Goal: Transaction & Acquisition: Purchase product/service

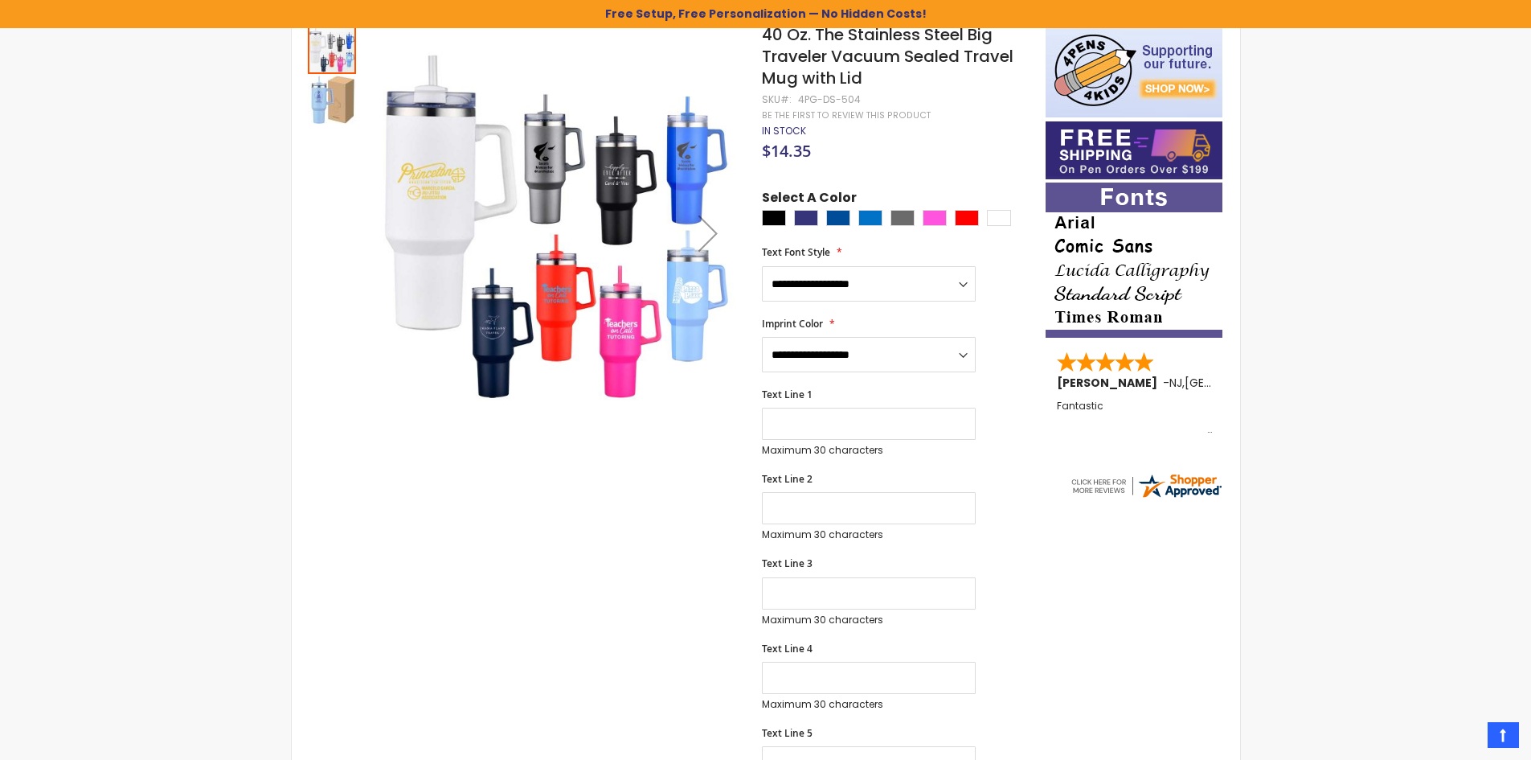
scroll to position [109, 0]
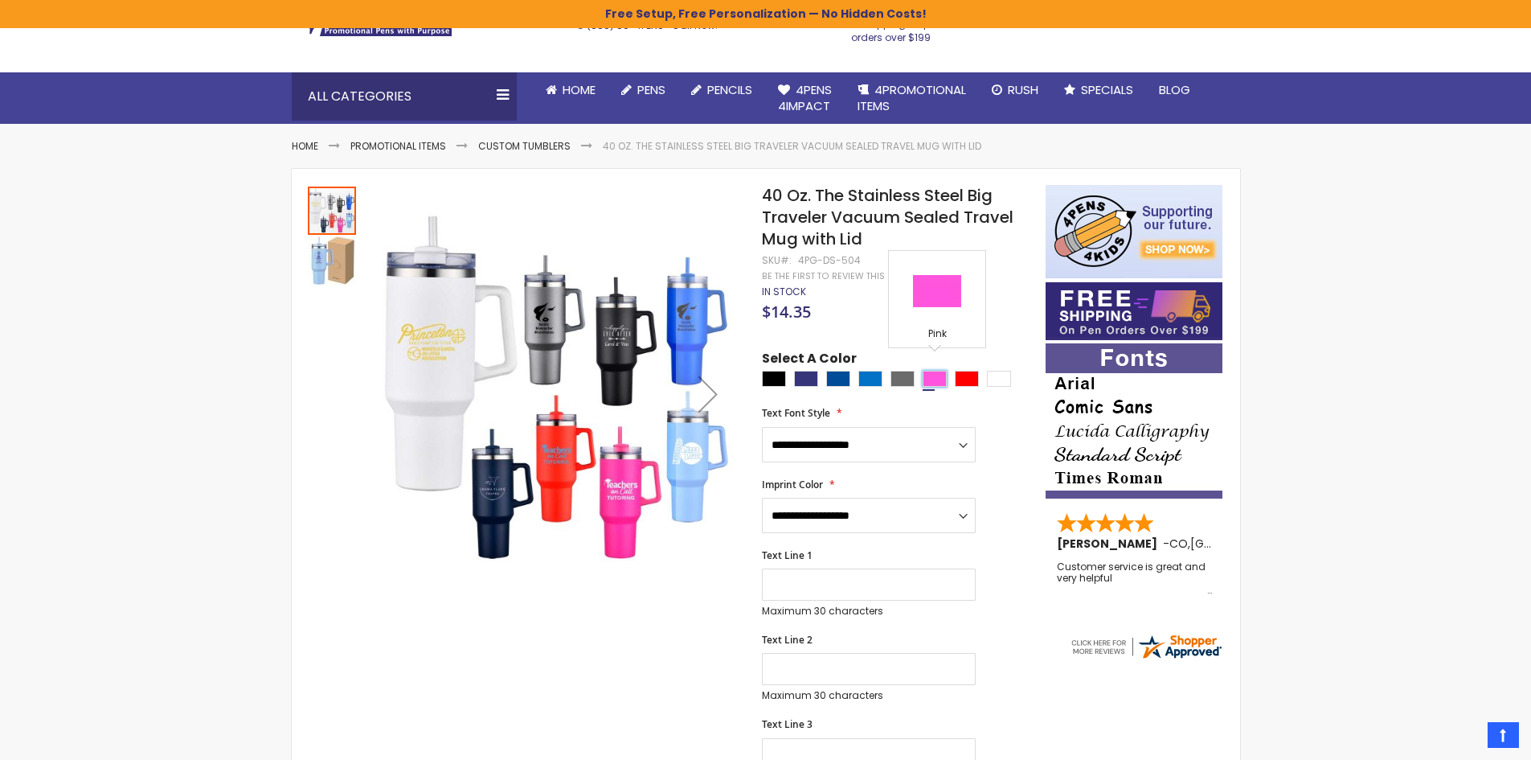
click at [935, 371] on div "Pink" at bounding box center [935, 379] width 24 height 16
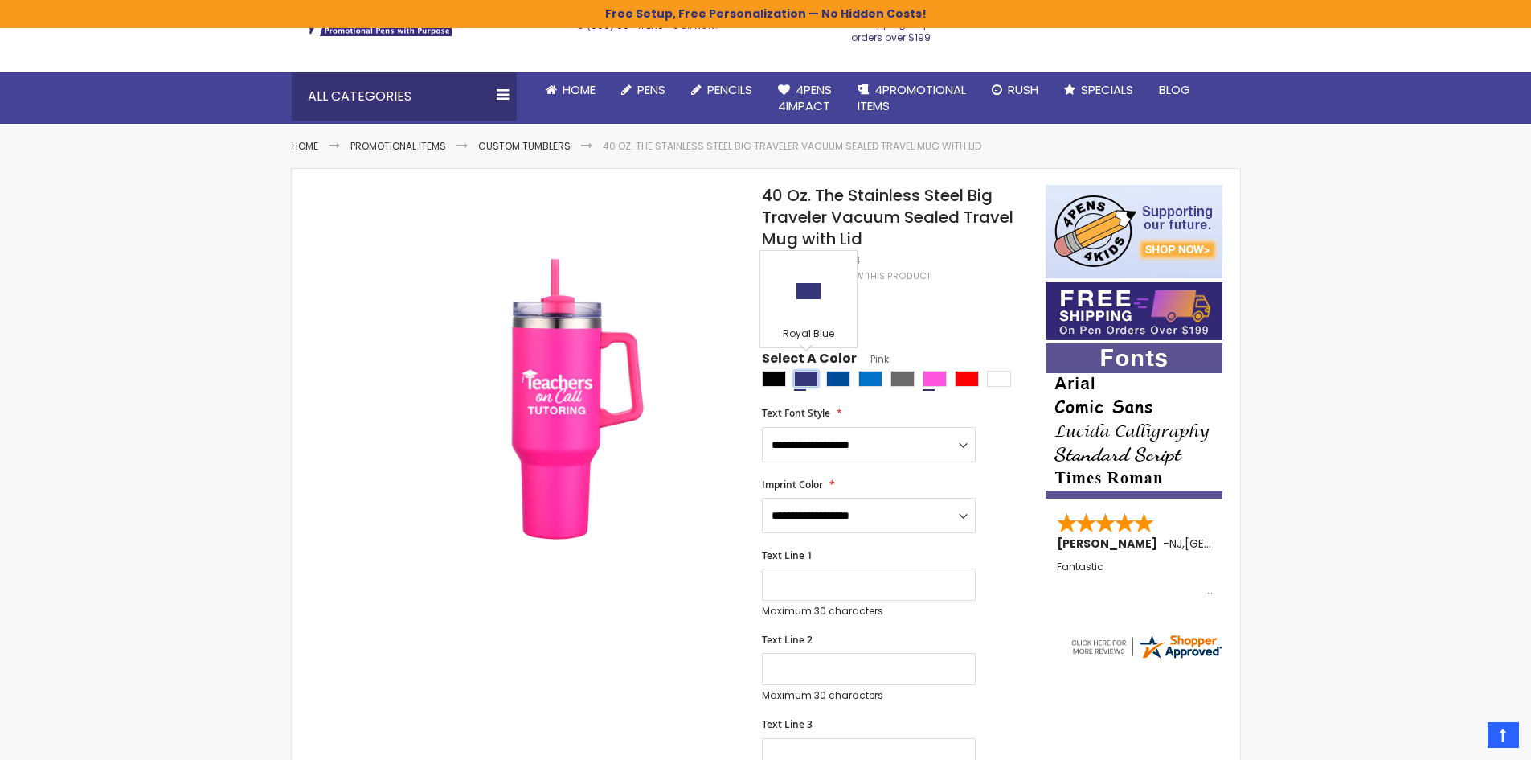
click at [813, 371] on div "Royal Blue" at bounding box center [806, 379] width 24 height 16
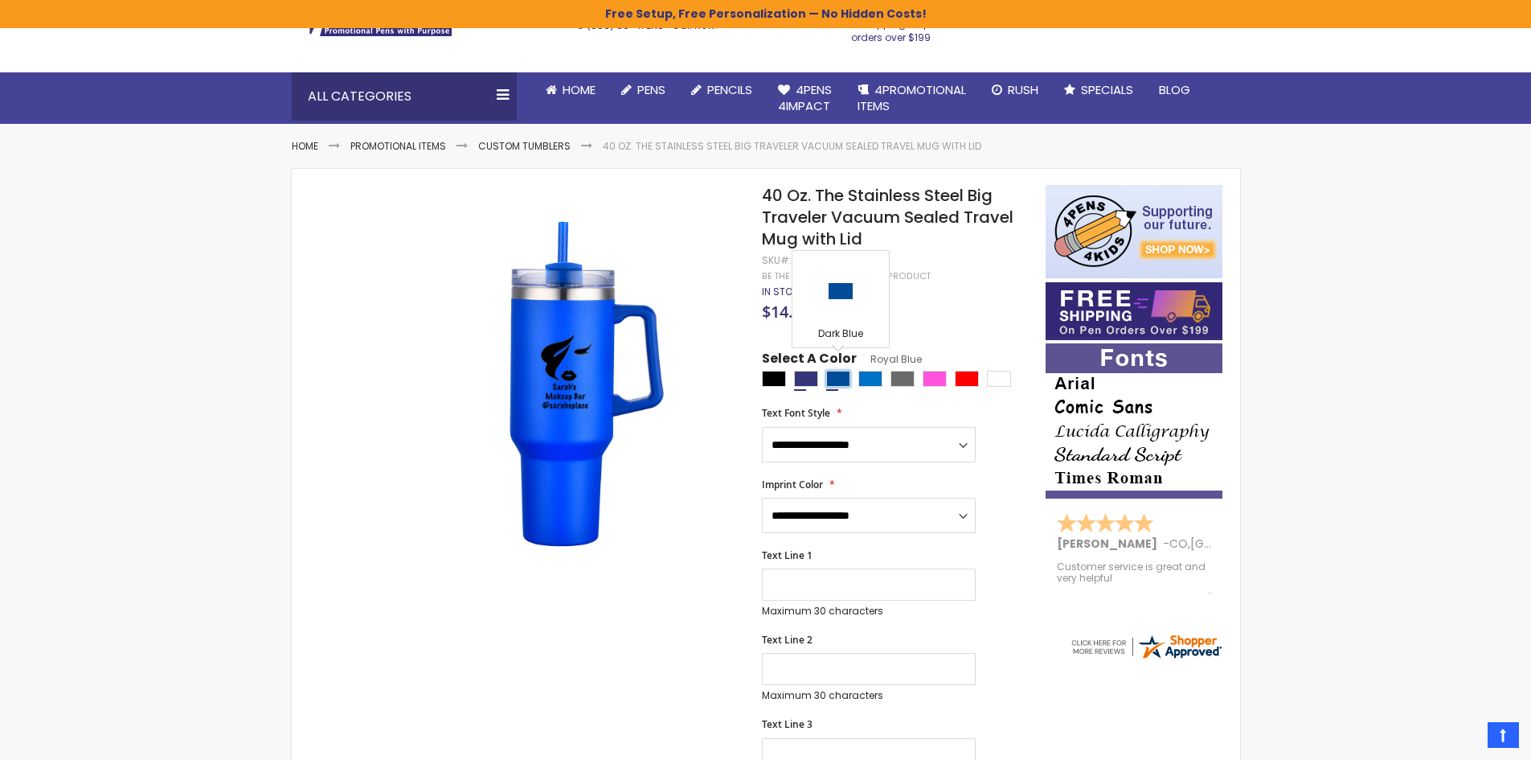
click at [835, 371] on div "Dark Blue" at bounding box center [838, 379] width 24 height 16
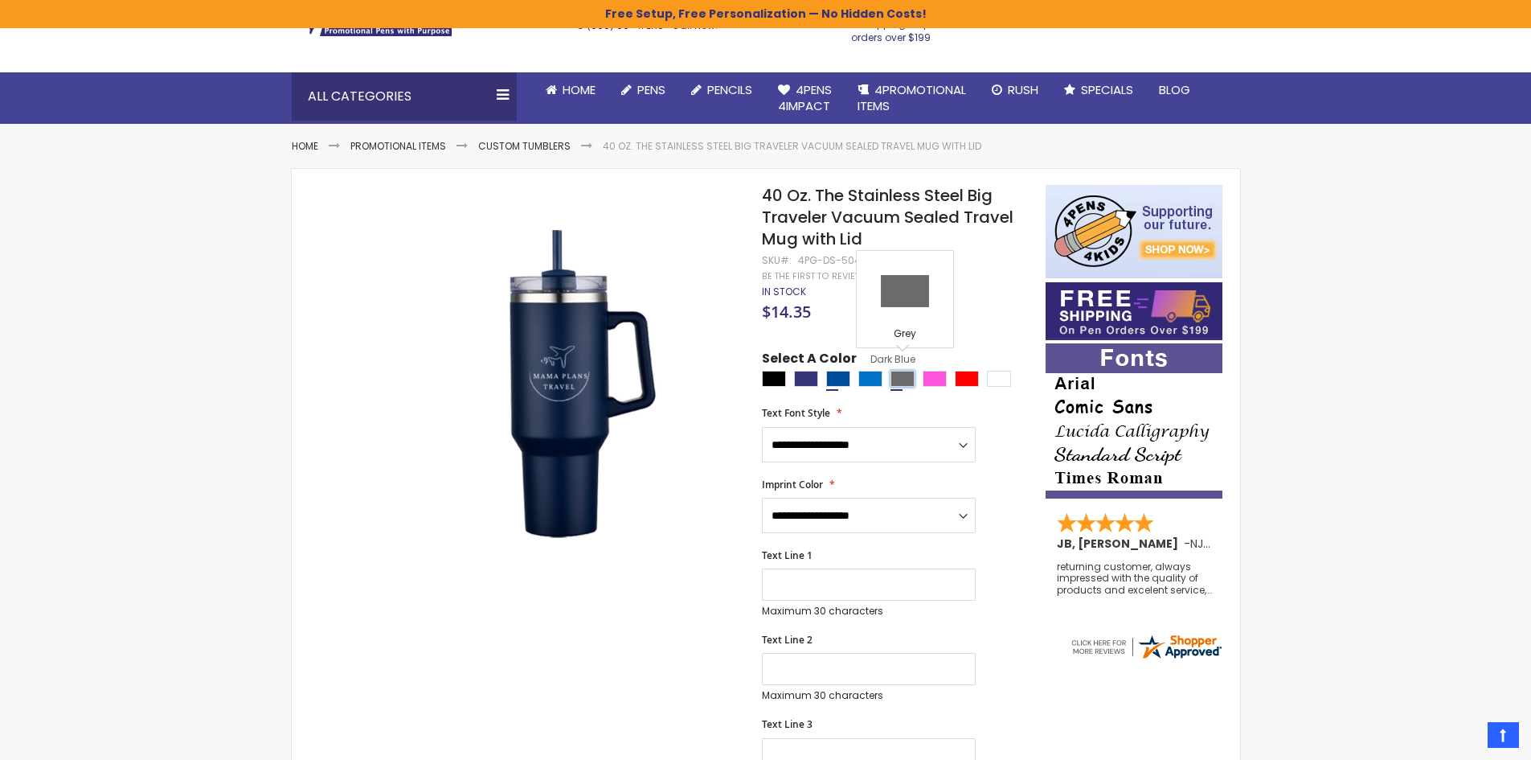
click at [899, 371] on div "Grey" at bounding box center [903, 379] width 24 height 16
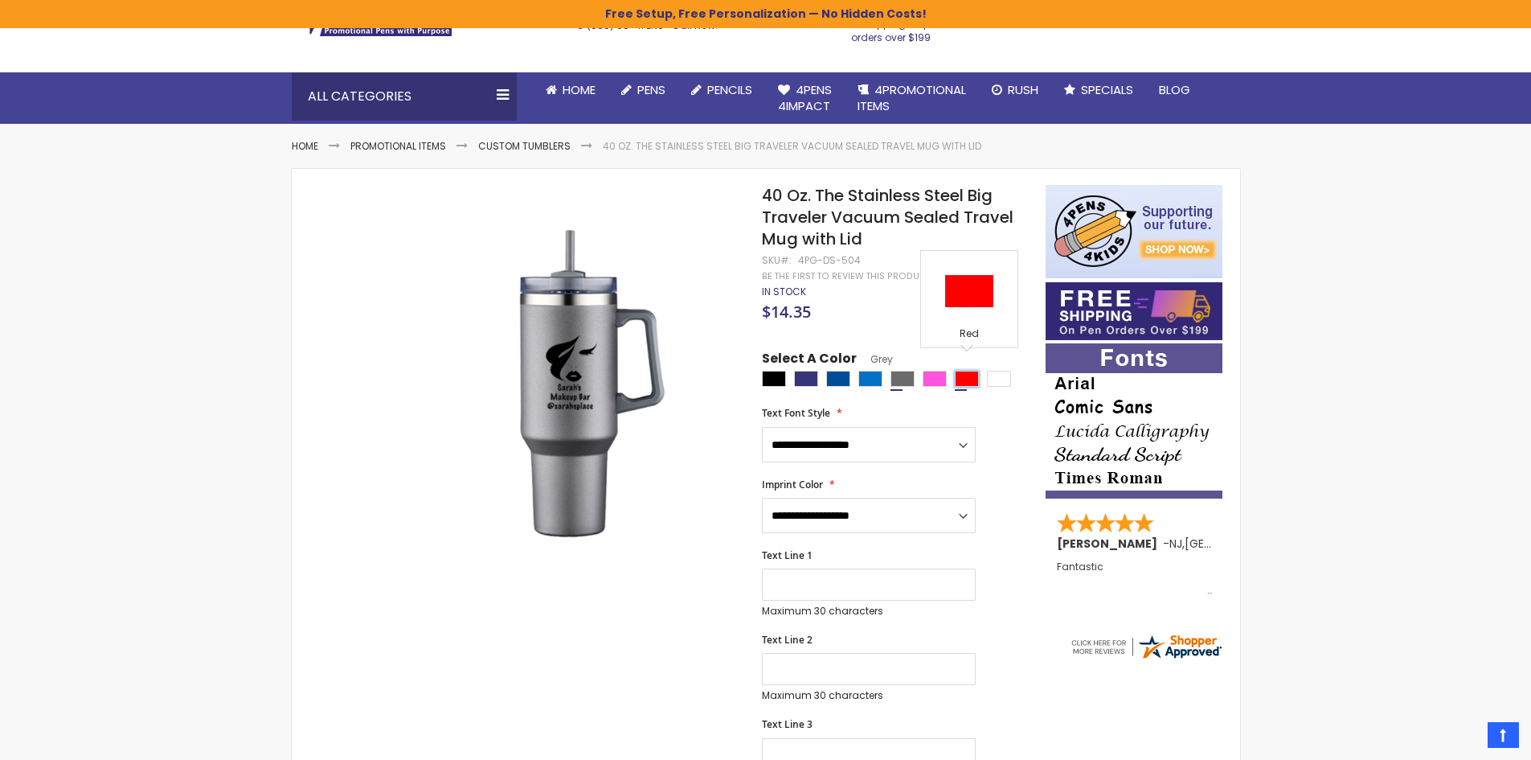
click at [976, 371] on div "Red" at bounding box center [967, 379] width 24 height 16
type input "****"
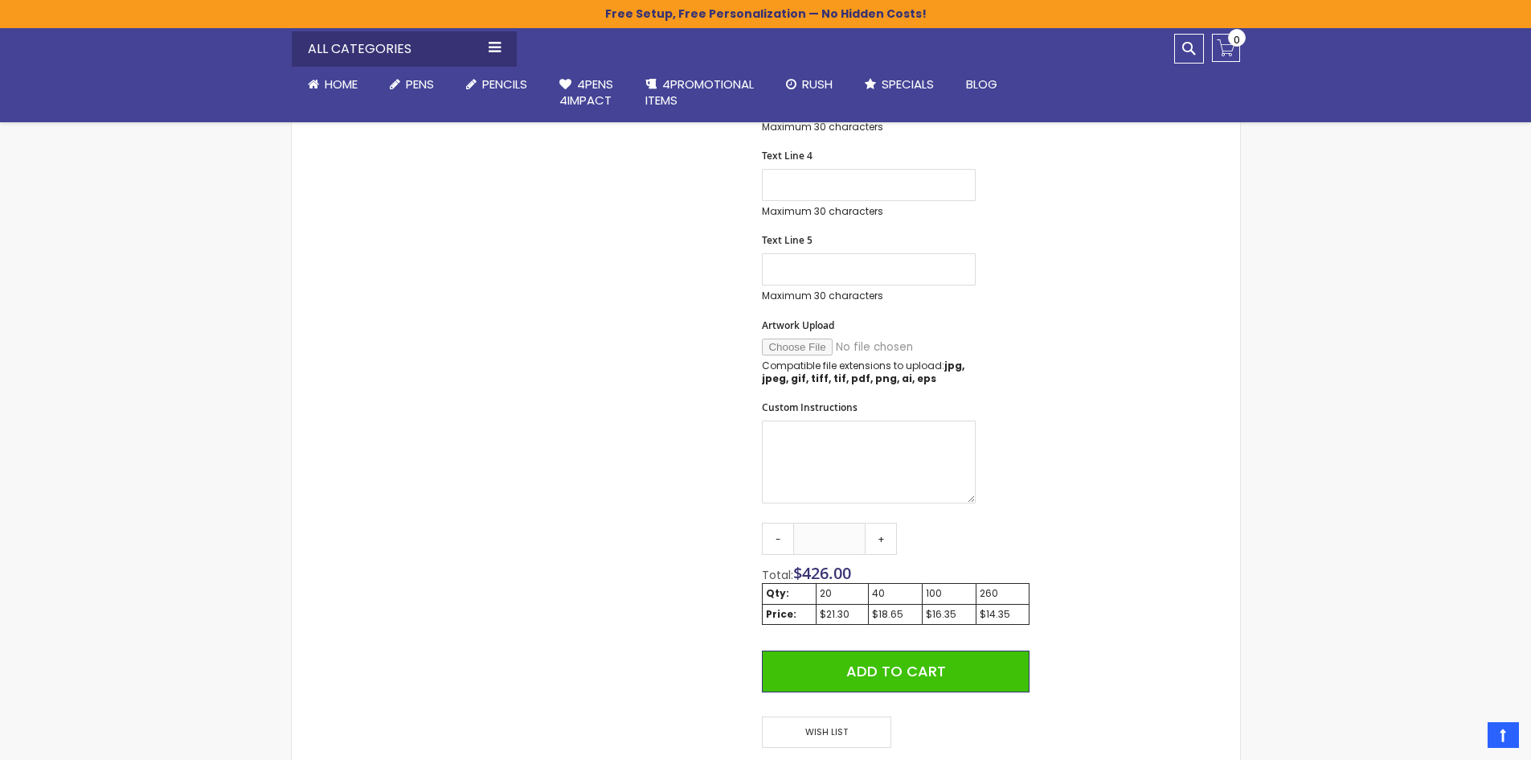
scroll to position [752, 0]
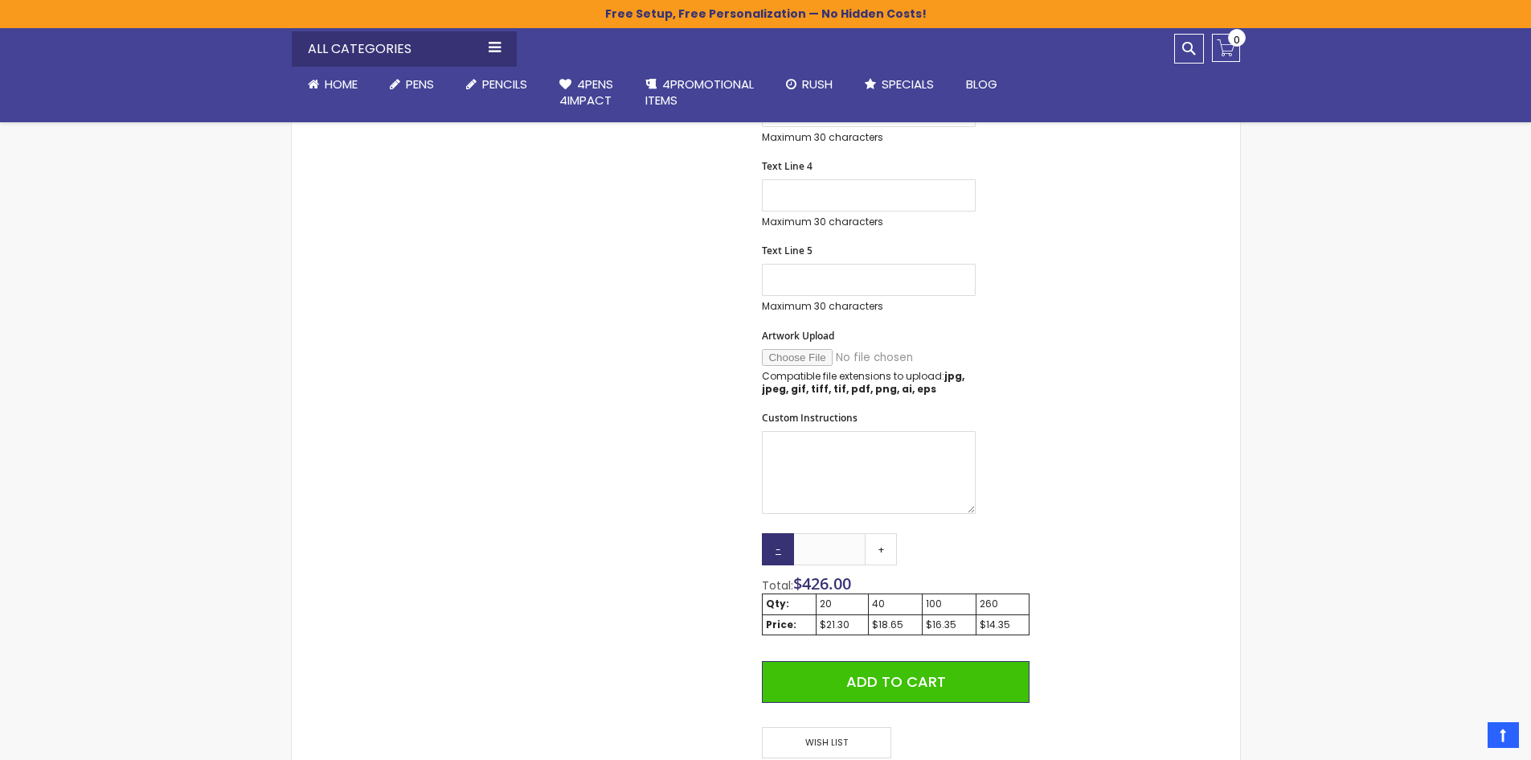
click at [773, 545] on link "-" at bounding box center [778, 549] width 32 height 32
click at [772, 543] on link "-" at bounding box center [778, 549] width 32 height 32
click at [884, 542] on link "+" at bounding box center [881, 549] width 32 height 32
click at [884, 540] on link "+" at bounding box center [881, 549] width 32 height 32
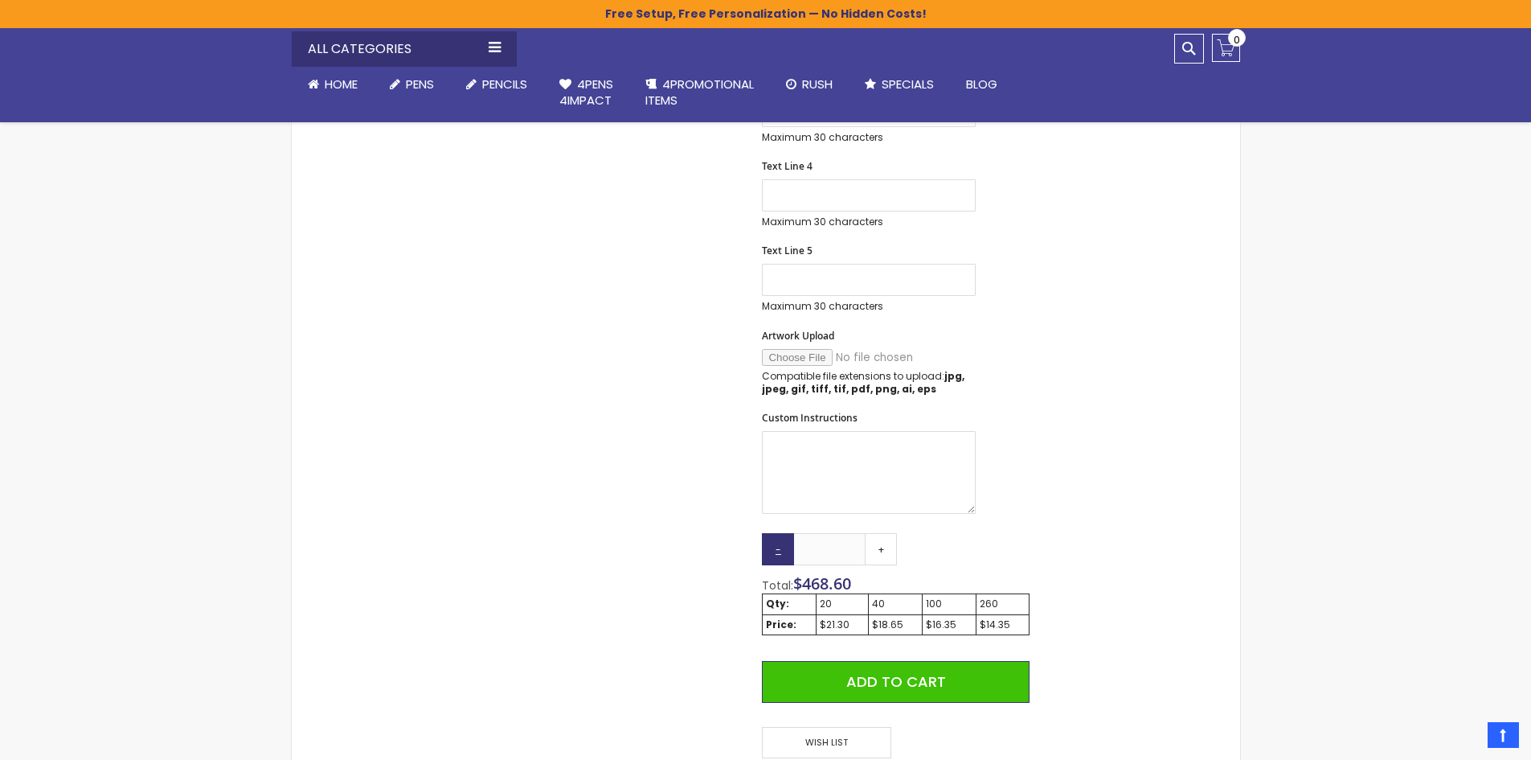
click at [767, 537] on link "-" at bounding box center [778, 549] width 32 height 32
type input "**"
click at [767, 537] on link "-" at bounding box center [778, 549] width 32 height 32
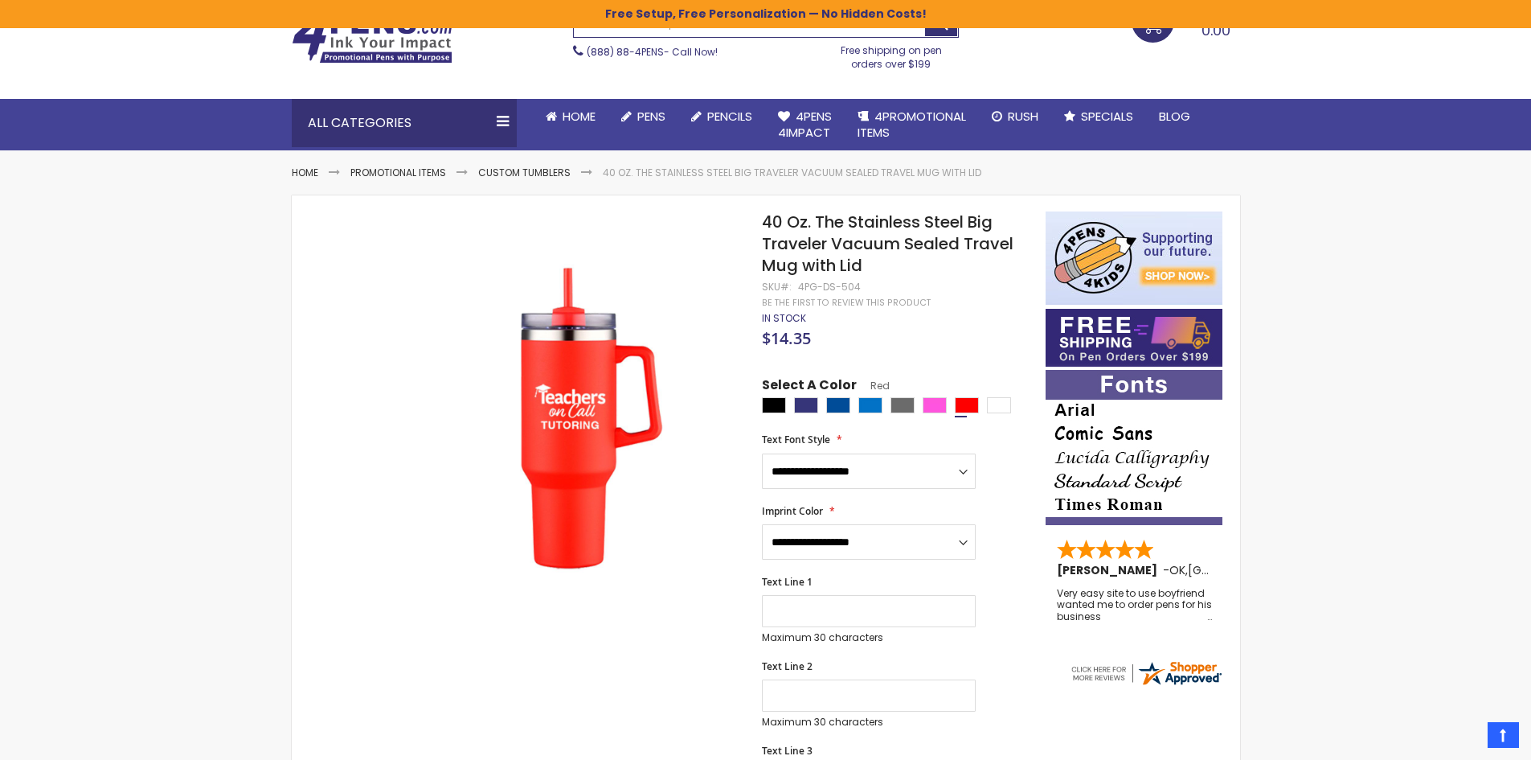
scroll to position [0, 0]
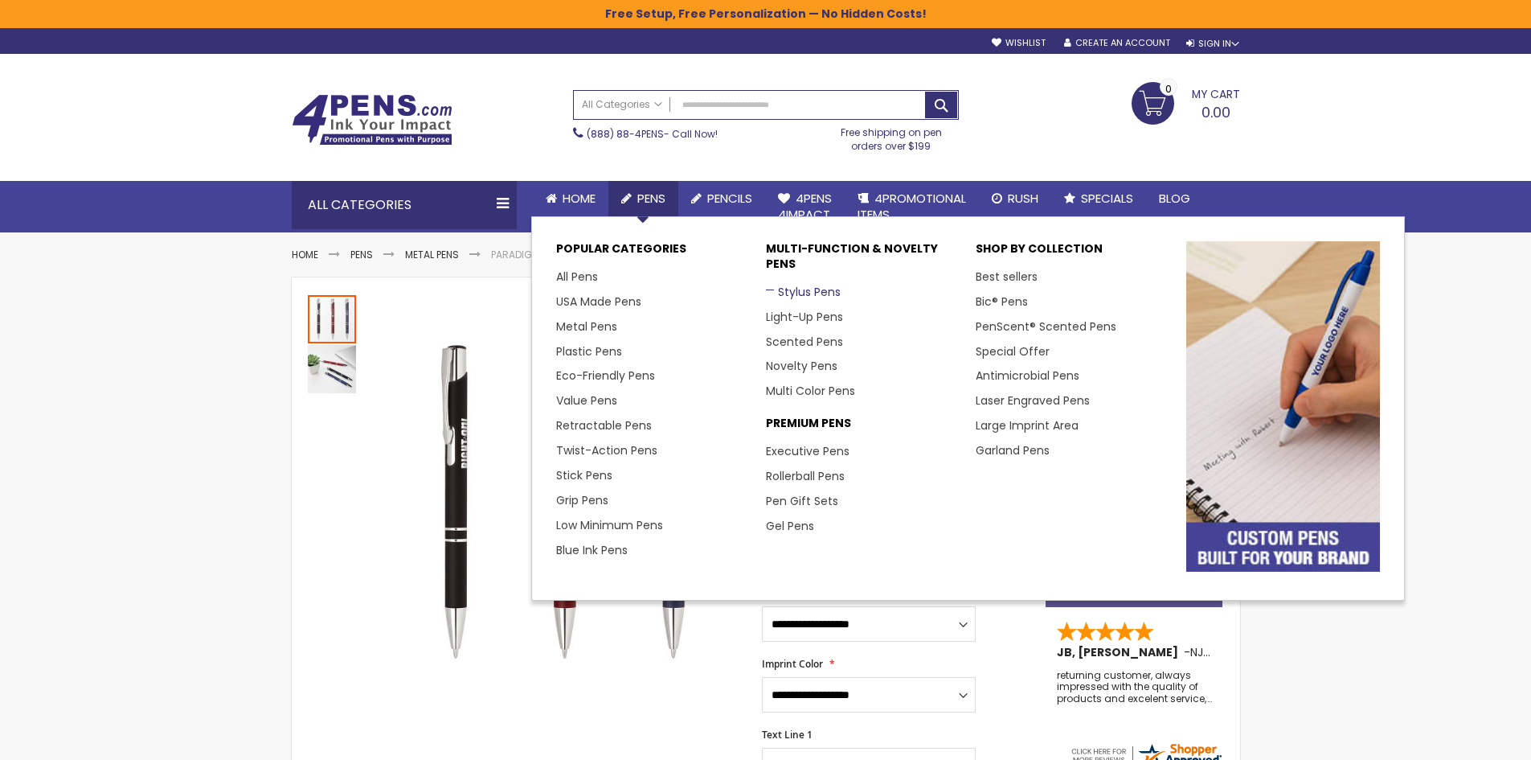
click at [793, 292] on link "Stylus Pens" at bounding box center [803, 292] width 75 height 16
